Goal: Information Seeking & Learning: Learn about a topic

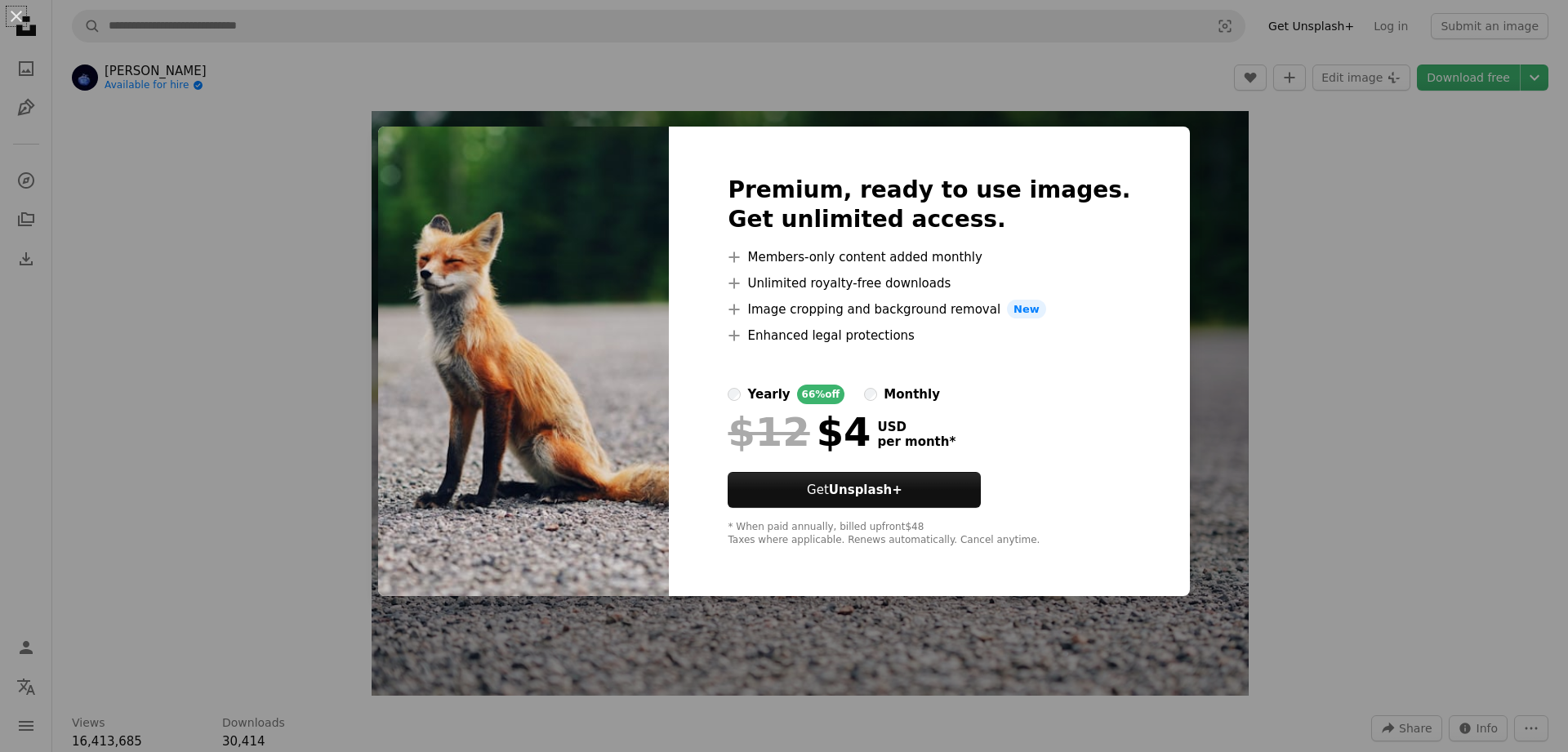
click at [1254, 149] on div "An X shape Premium, ready to use images. Get unlimited access. A plus sign Memb…" at bounding box center [784, 376] width 1568 height 752
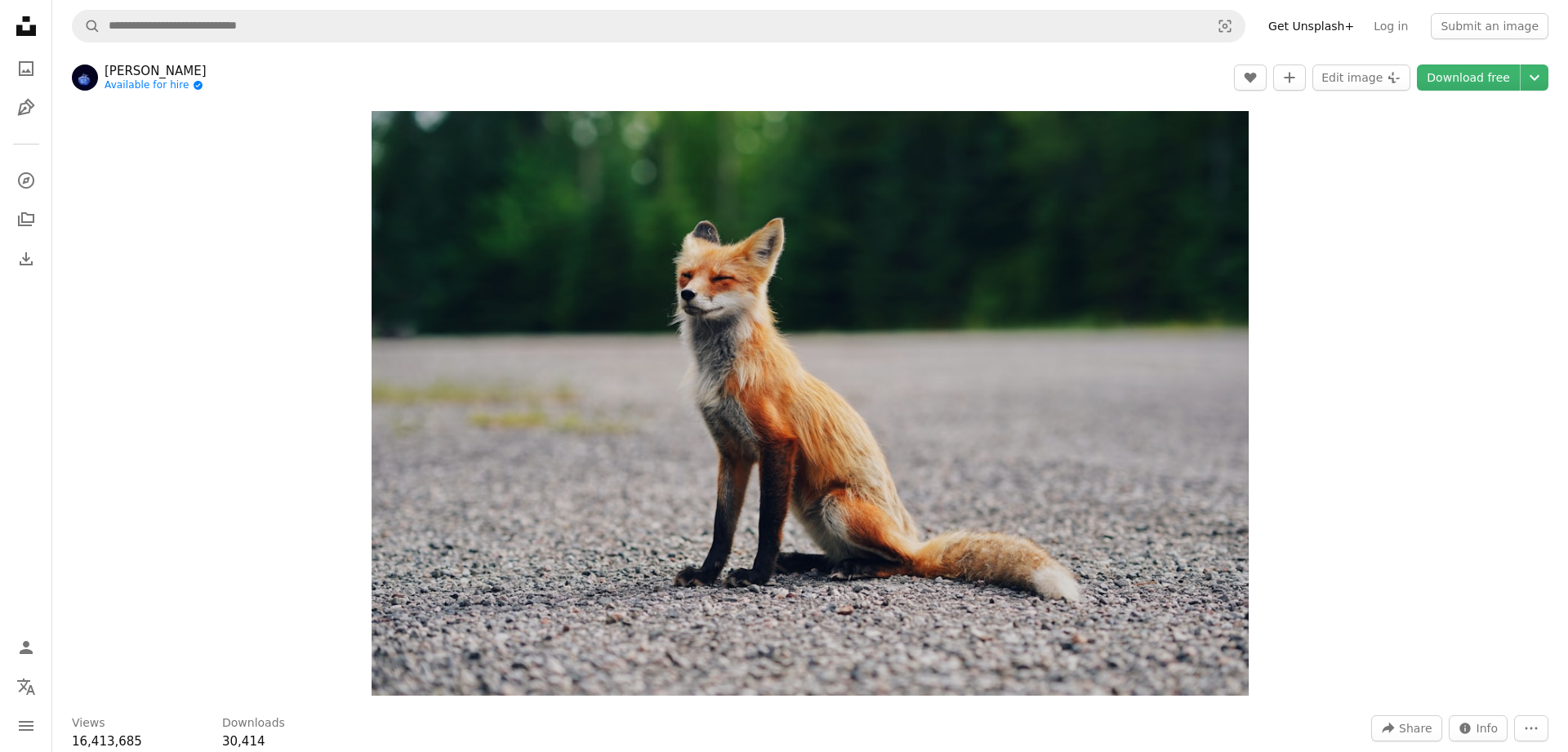
click at [146, 76] on link "[PERSON_NAME]" at bounding box center [155, 71] width 102 height 16
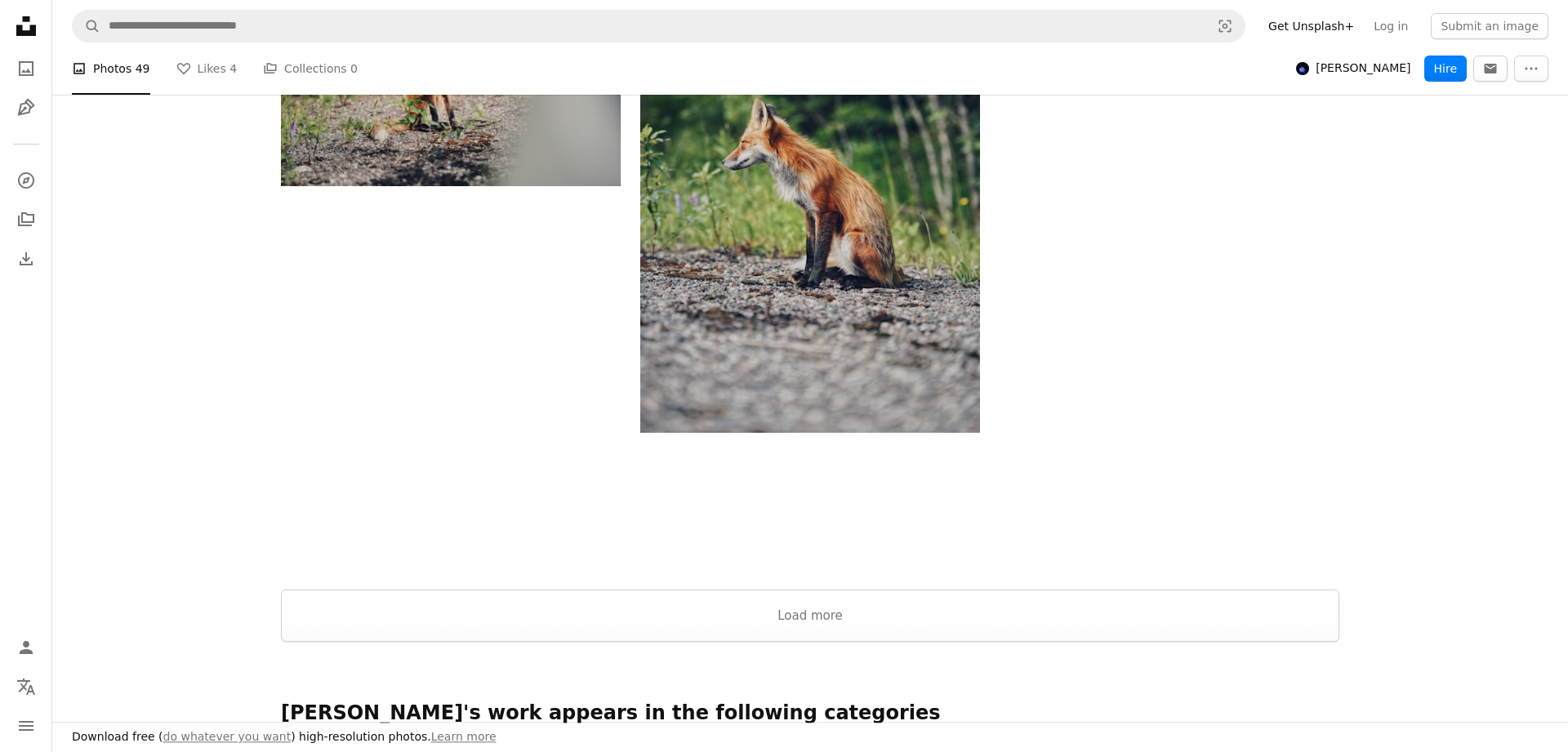
scroll to position [2666, 0]
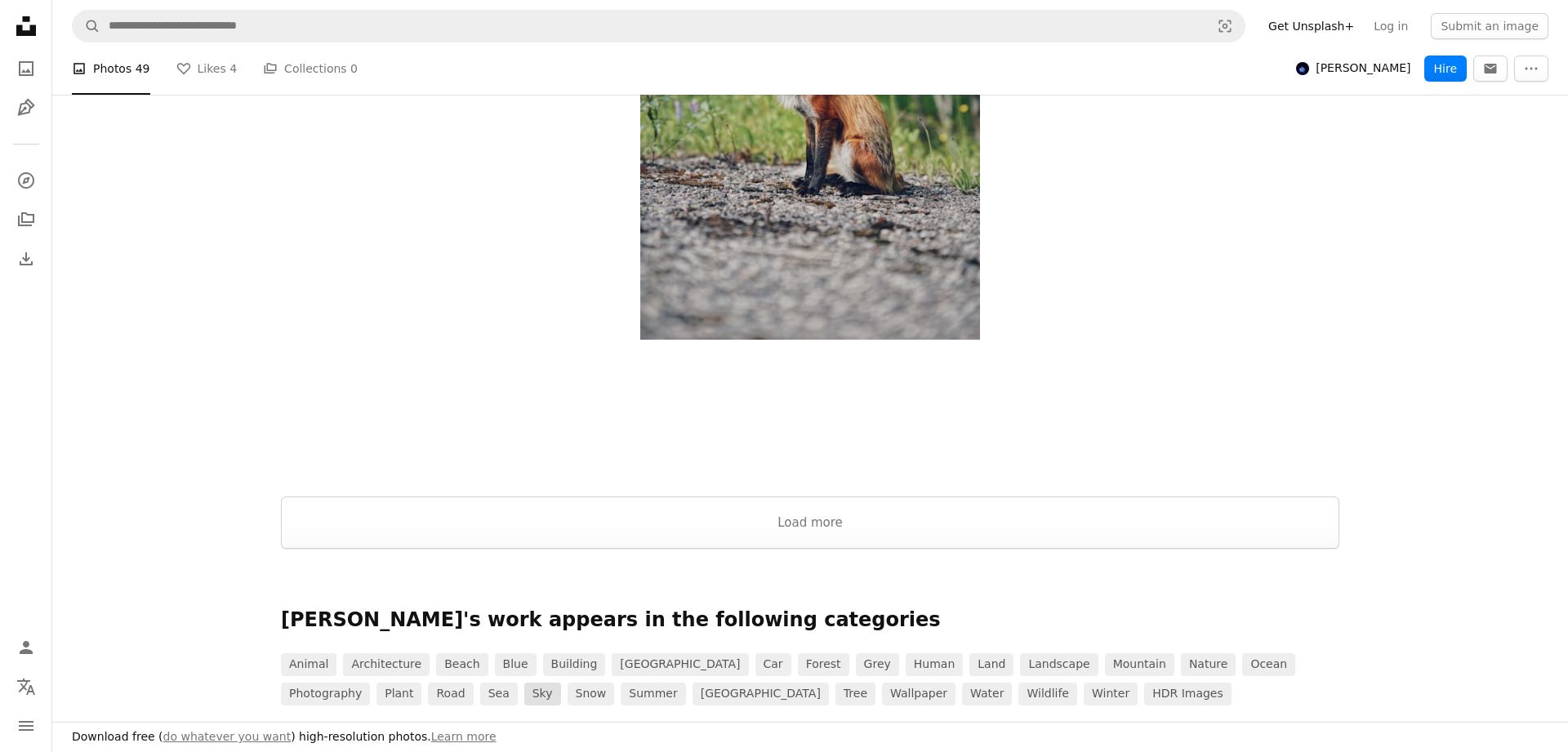
click at [525, 688] on link "sky" at bounding box center [543, 694] width 37 height 22
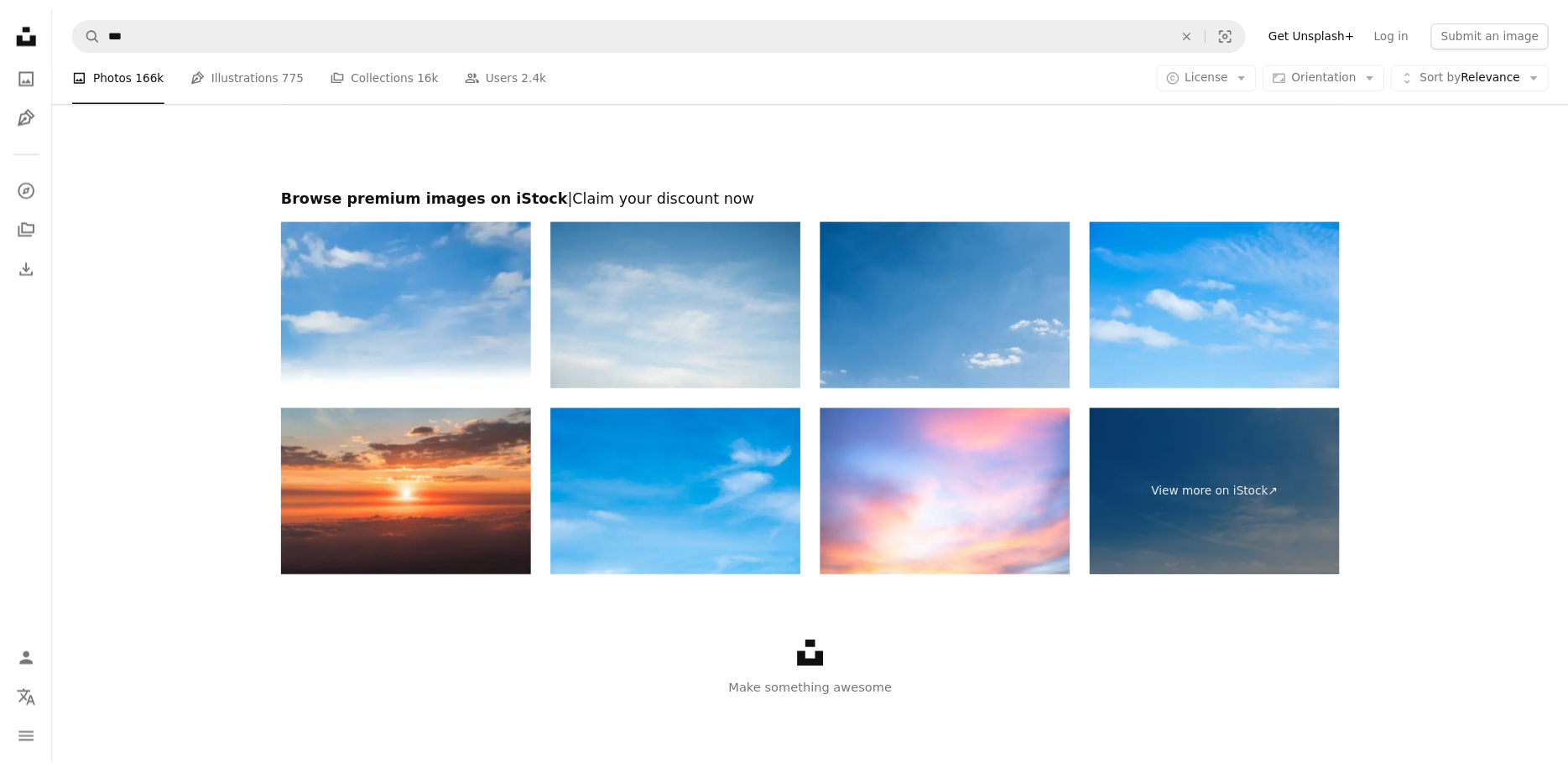
scroll to position [3230, 0]
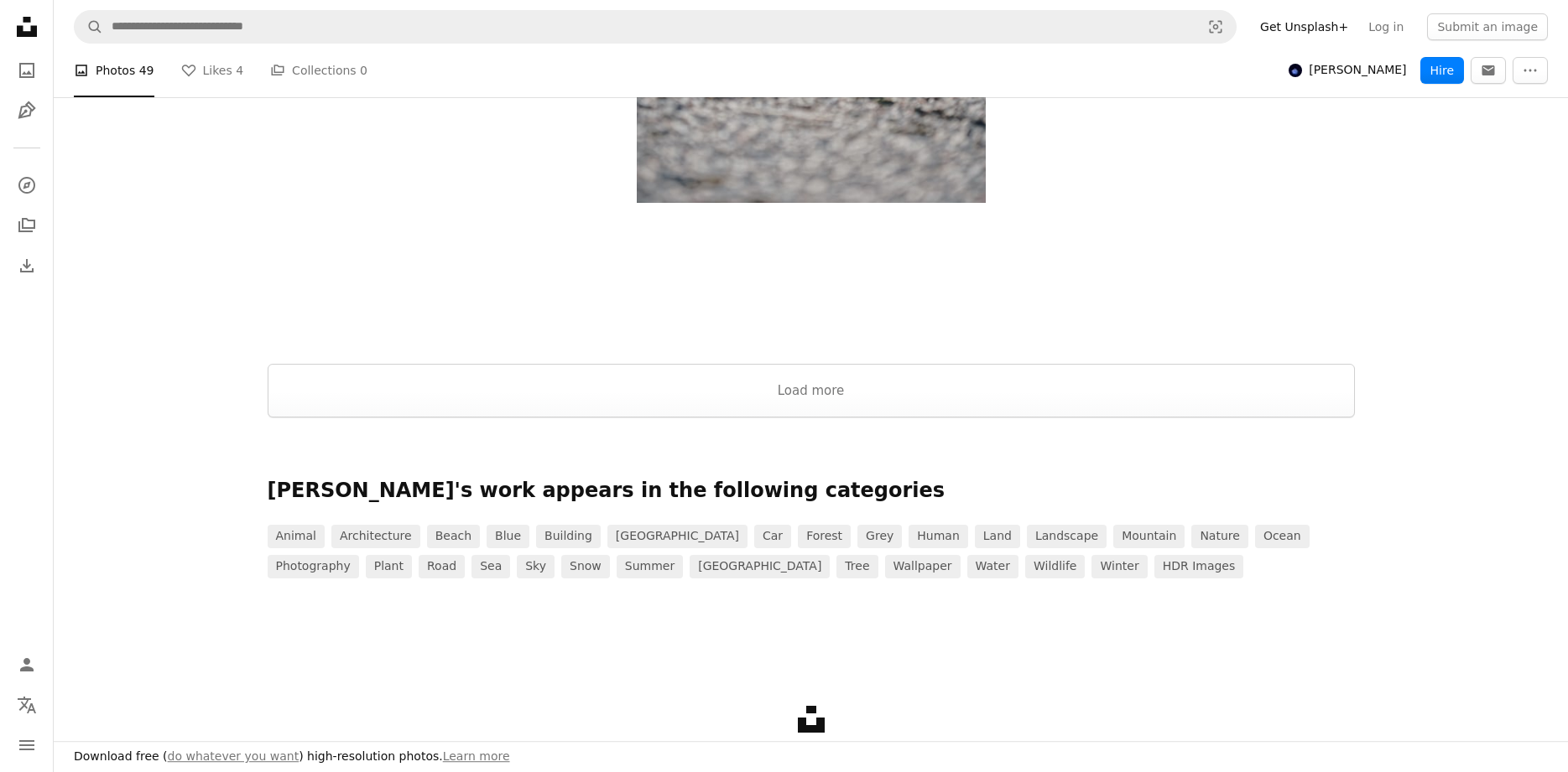
scroll to position [2992, 0]
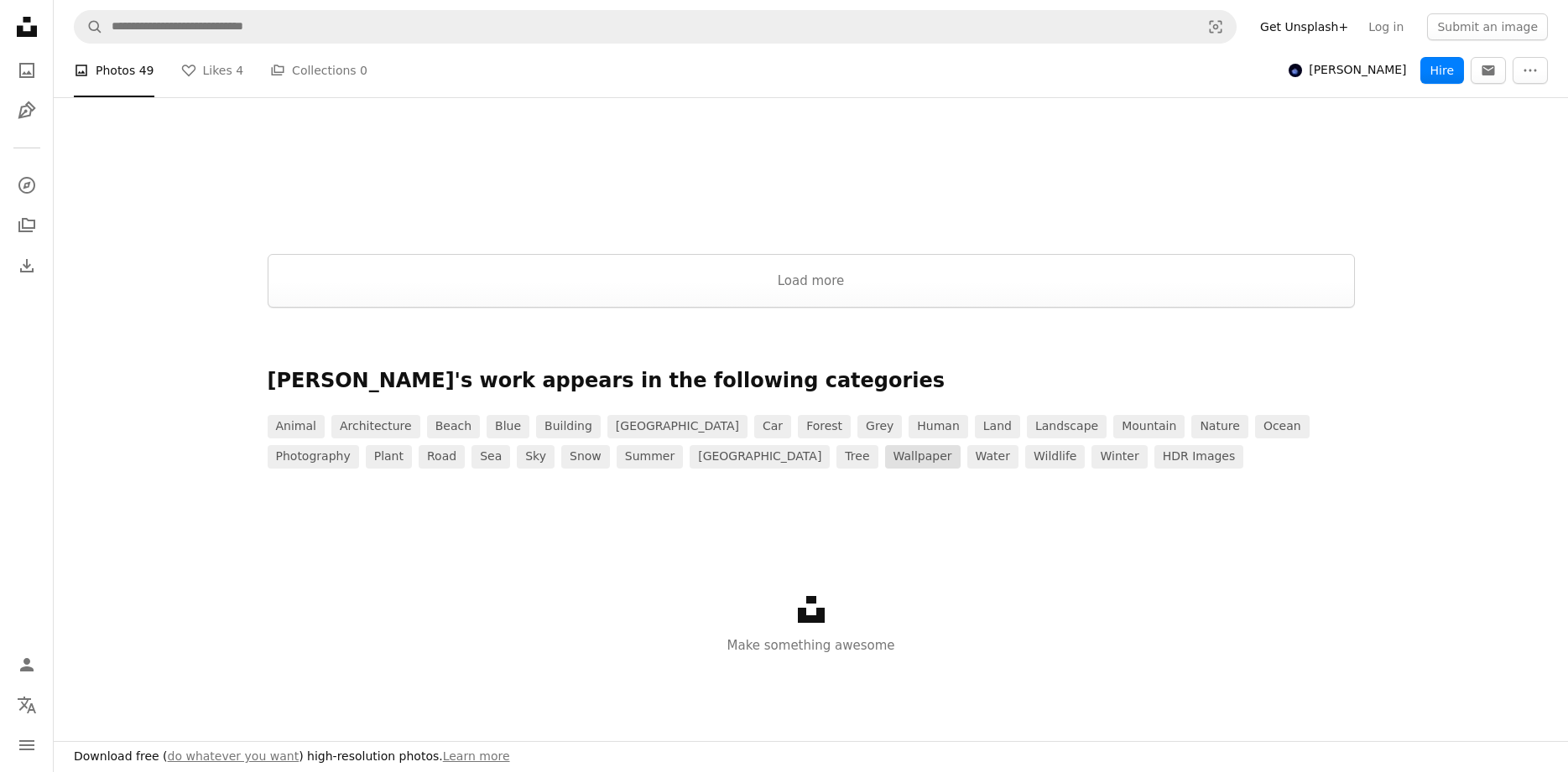
click at [885, 458] on link "wallpaper" at bounding box center [923, 457] width 76 height 23
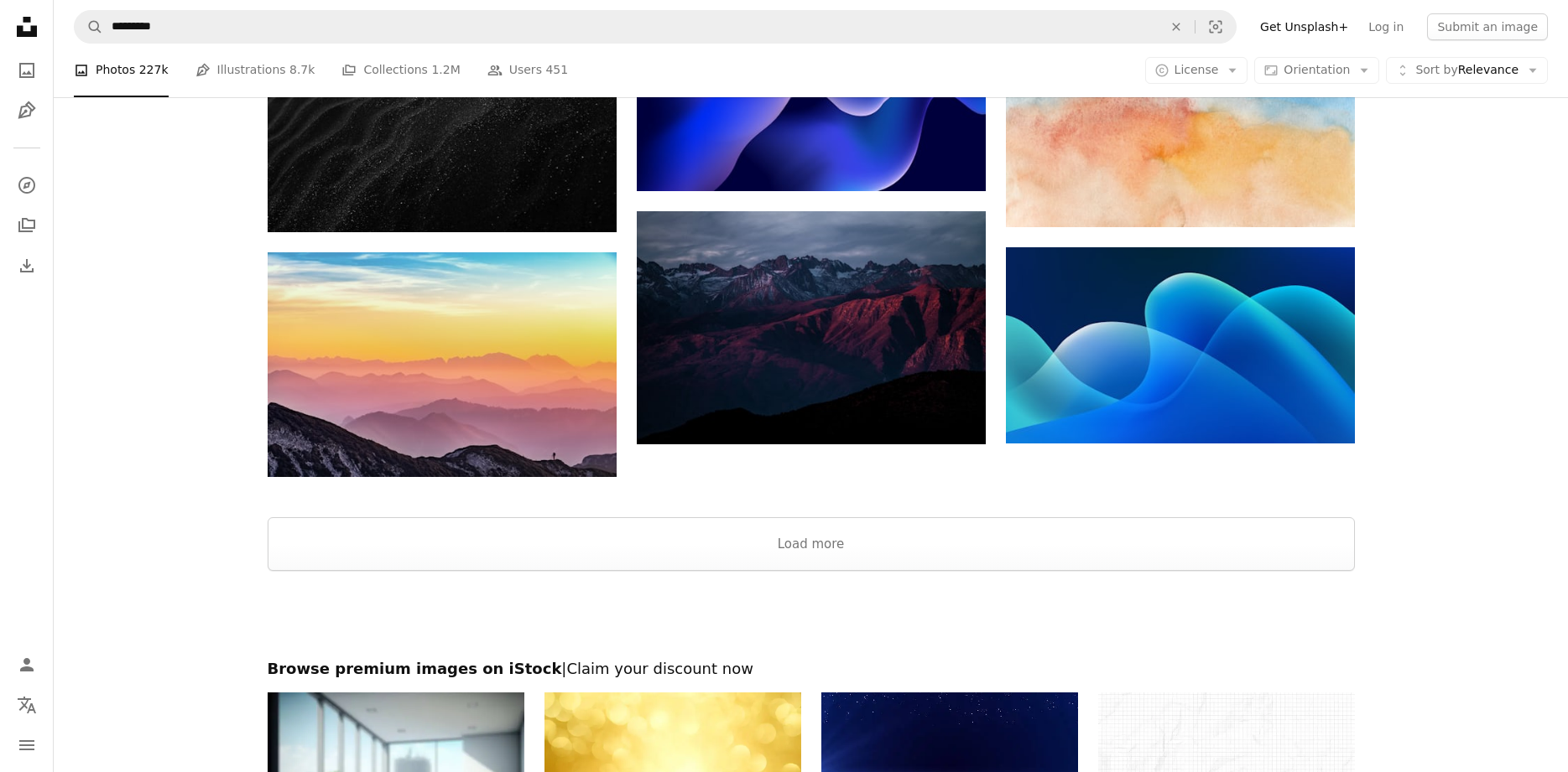
scroll to position [1966, 0]
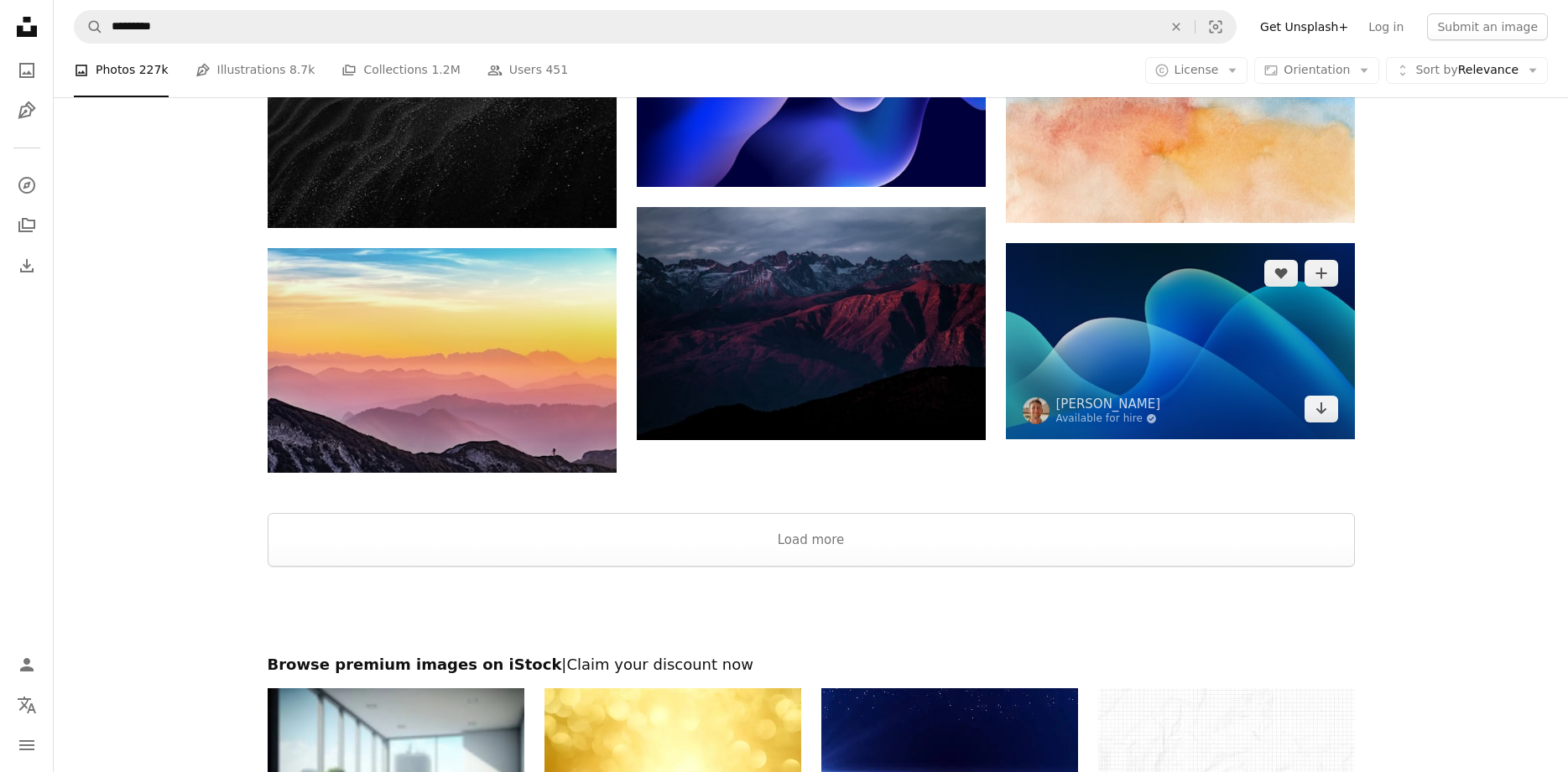
click at [1122, 347] on img at bounding box center [1180, 341] width 349 height 196
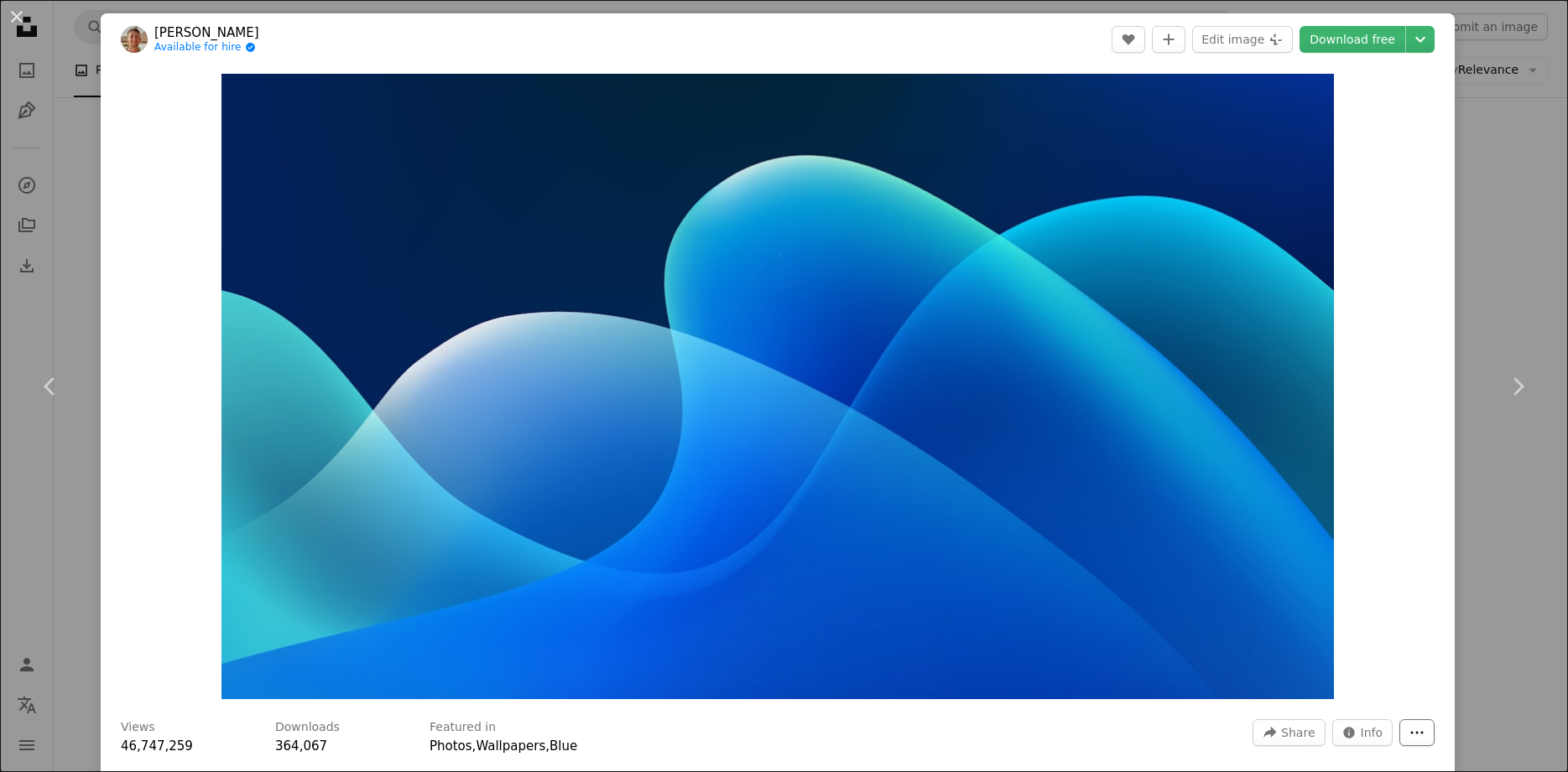
click at [1434, 729] on button "More Actions" at bounding box center [1417, 732] width 35 height 27
click at [1371, 39] on dialog "An X shape Chevron left Chevron right [PERSON_NAME] Available for hire A checkm…" at bounding box center [784, 386] width 1568 height 772
